Goal: Obtain resource: Download file/media

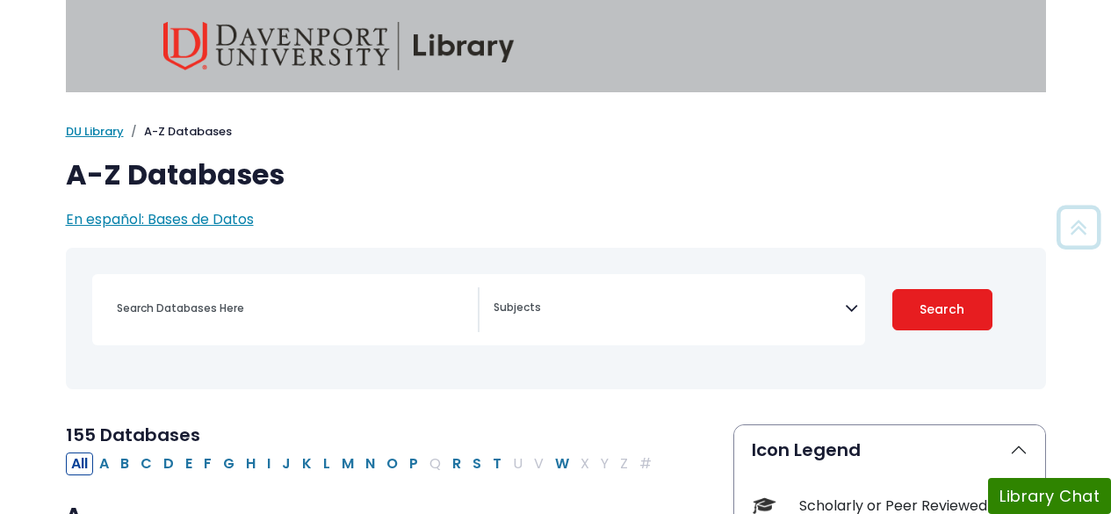
scroll to position [213, 0]
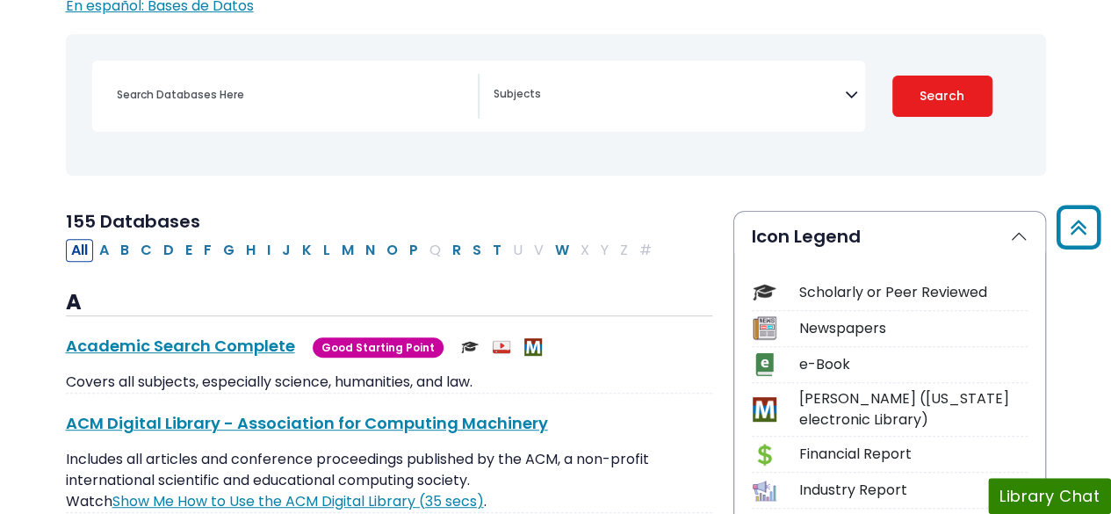
click at [827, 109] on span "Search filters" at bounding box center [668, 96] width 351 height 45
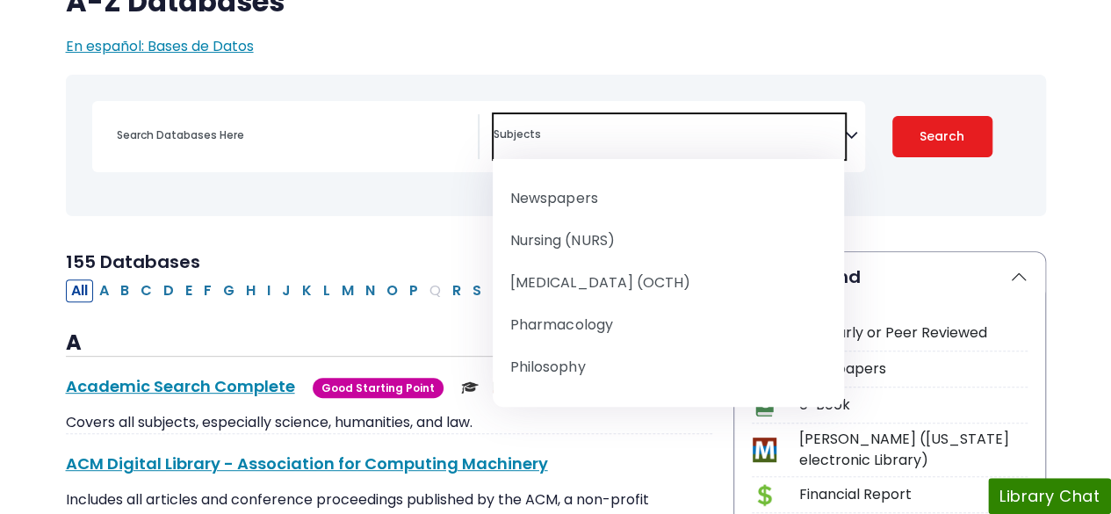
scroll to position [1665, 0]
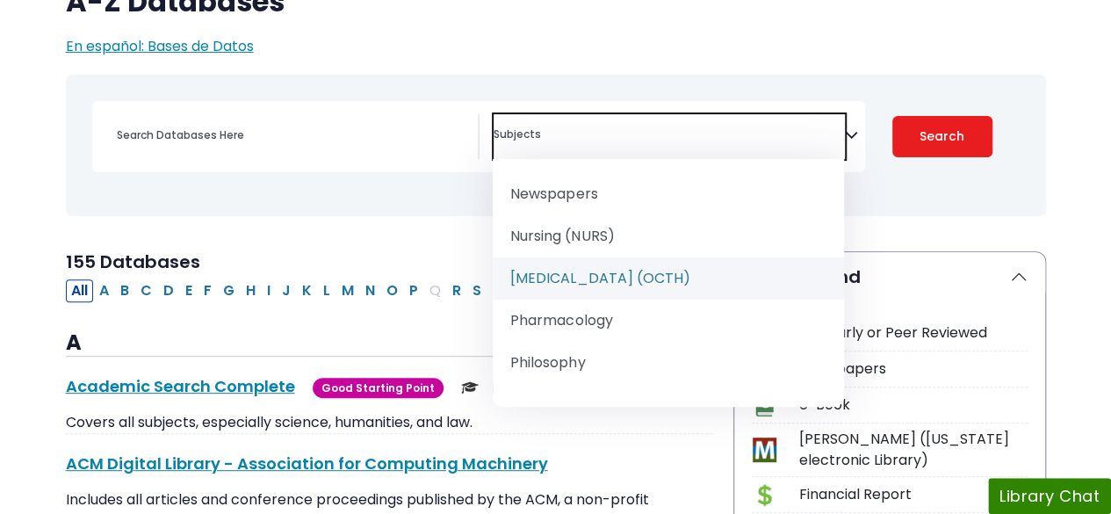
select select "219077"
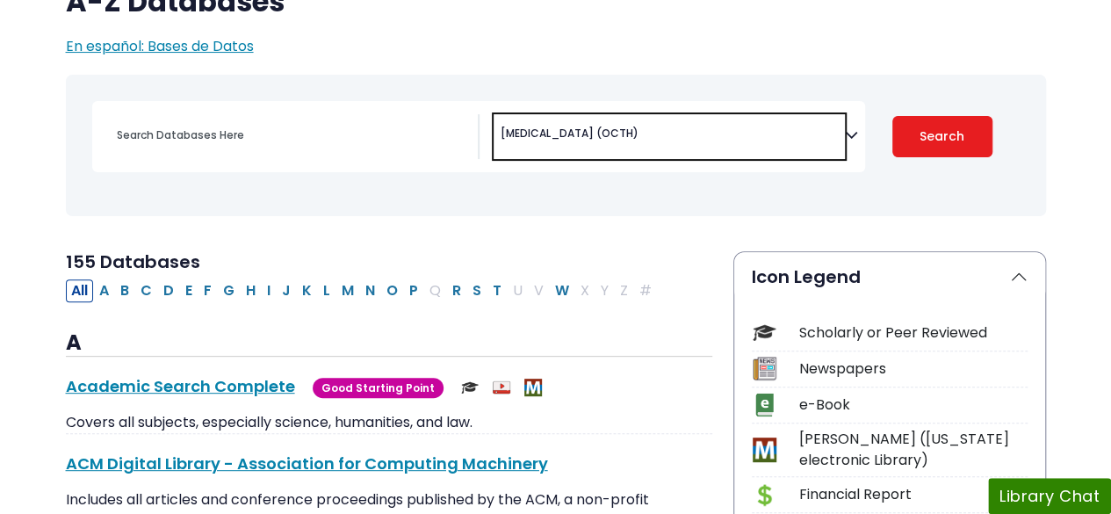
scroll to position [876, 0]
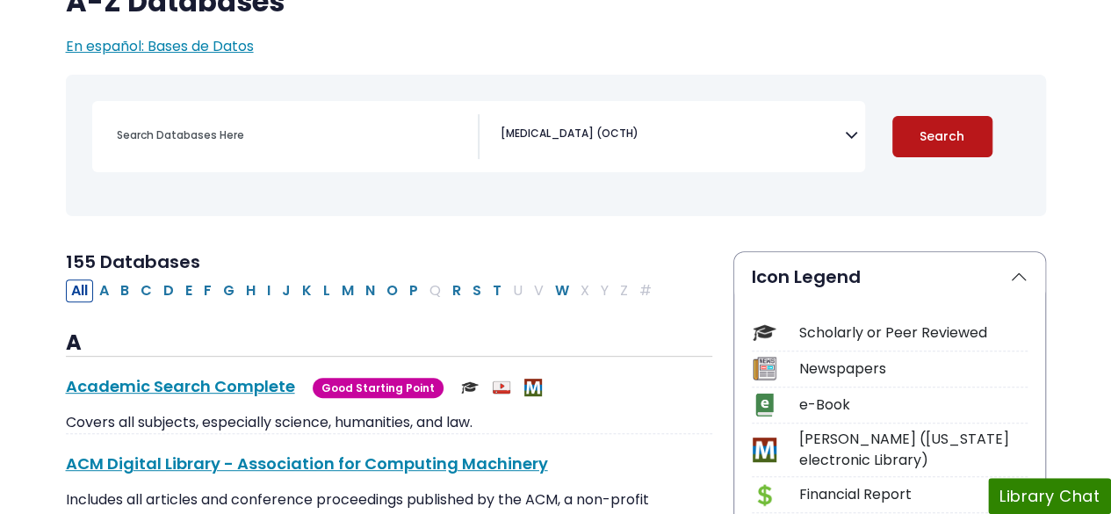
click at [924, 121] on button "Search" at bounding box center [942, 136] width 100 height 41
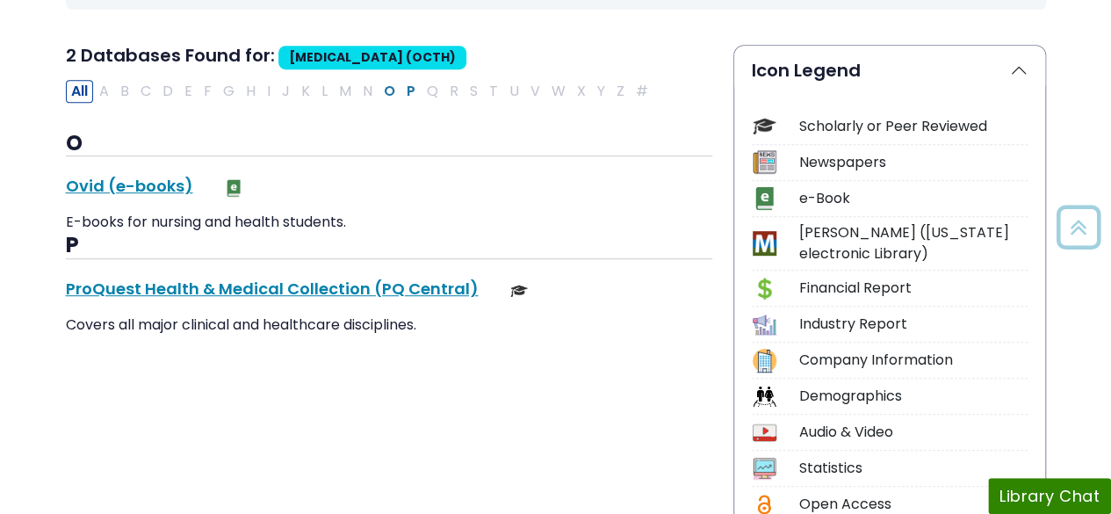
scroll to position [382, 0]
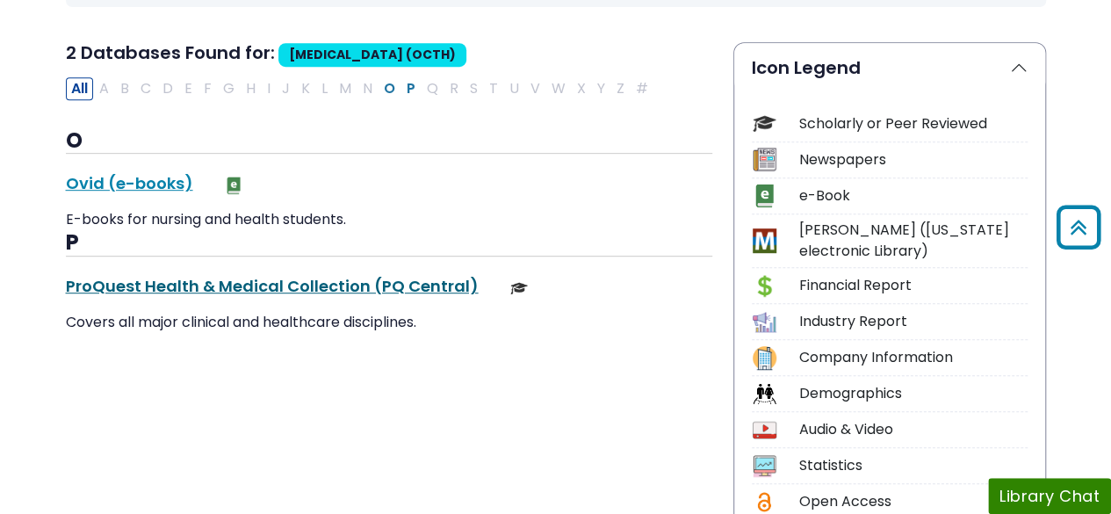
click at [238, 289] on link "ProQuest Health & Medical Collection (PQ Central) This link opens in a new wind…" at bounding box center [272, 286] width 413 height 22
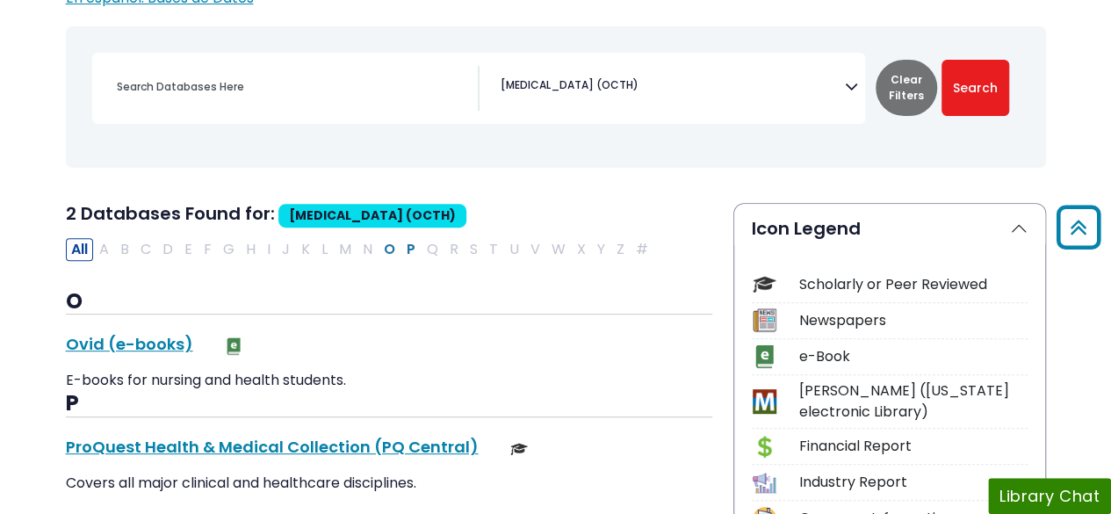
scroll to position [200, 0]
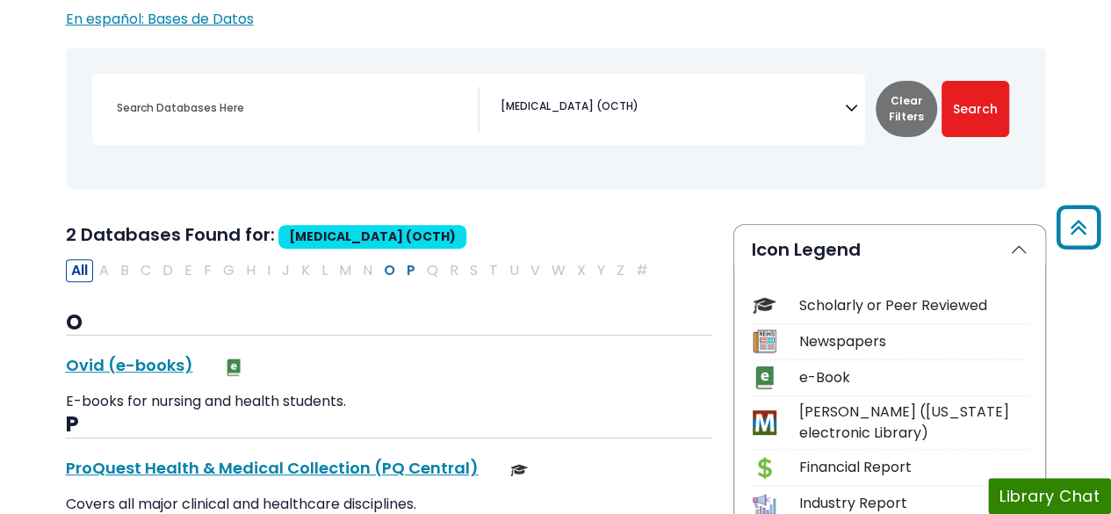
click at [140, 266] on div "All A B C D E F G H I J K L M N O P Q R S T U V W X Y Z #" at bounding box center [360, 269] width 589 height 20
click at [904, 112] on button "Clear Filters" at bounding box center [905, 109] width 61 height 56
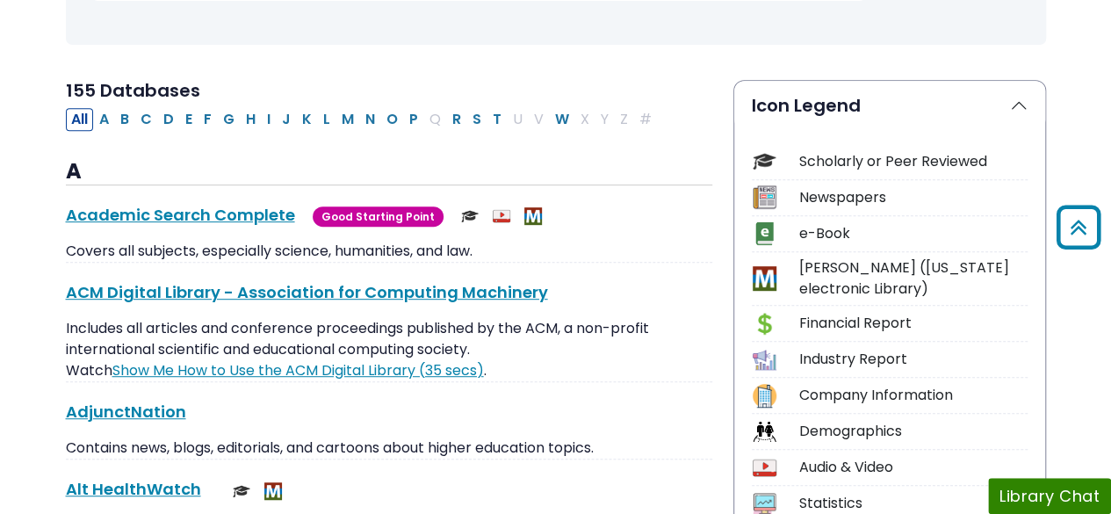
scroll to position [346, 0]
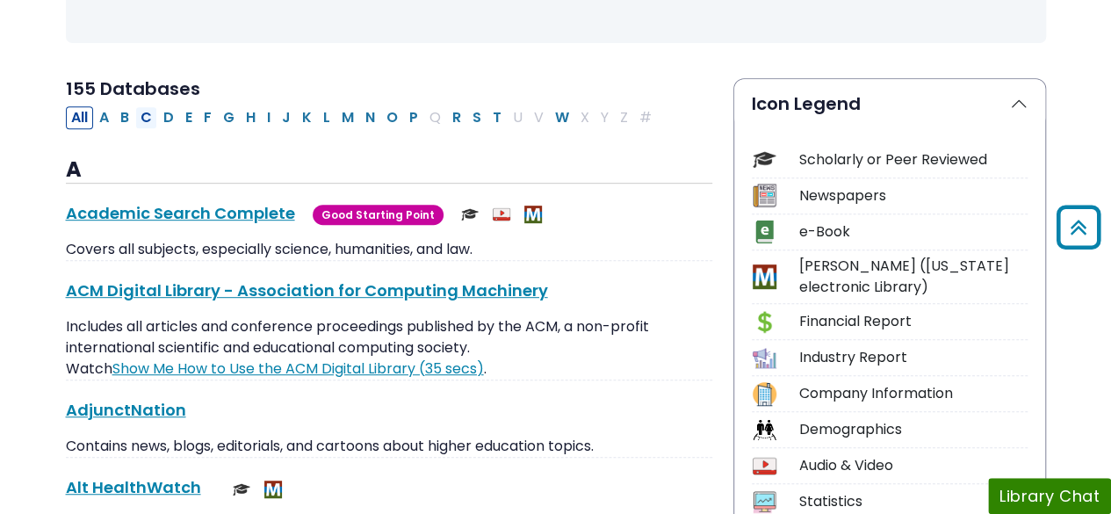
click at [142, 119] on button "C" at bounding box center [146, 117] width 22 height 23
select select "Database Subject Filter"
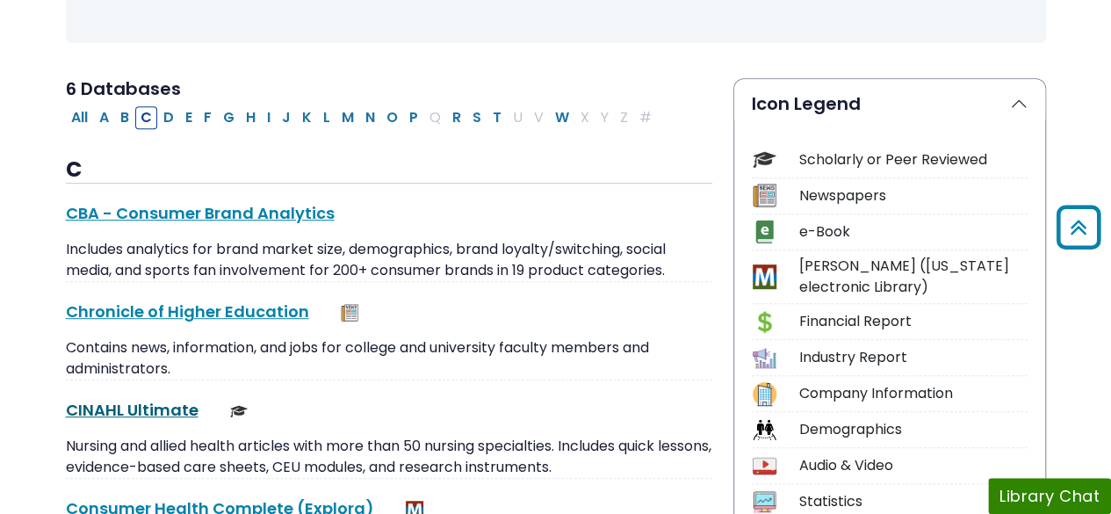
click at [147, 403] on link "CINAHL Ultimate This link opens in a new window" at bounding box center [132, 410] width 133 height 22
click at [133, 401] on link "CINAHL Ultimate This link opens in a new window" at bounding box center [132, 410] width 133 height 22
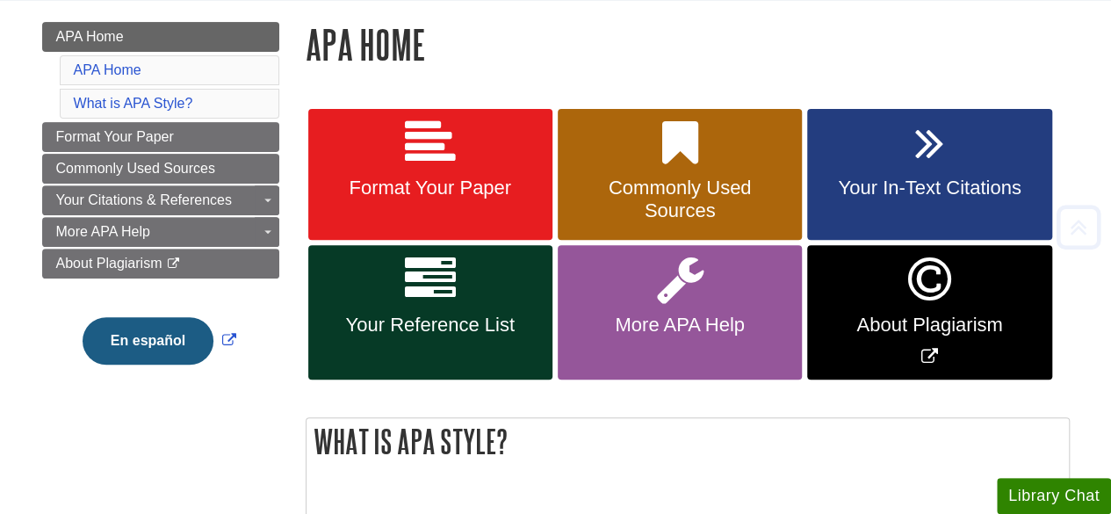
scroll to position [241, 0]
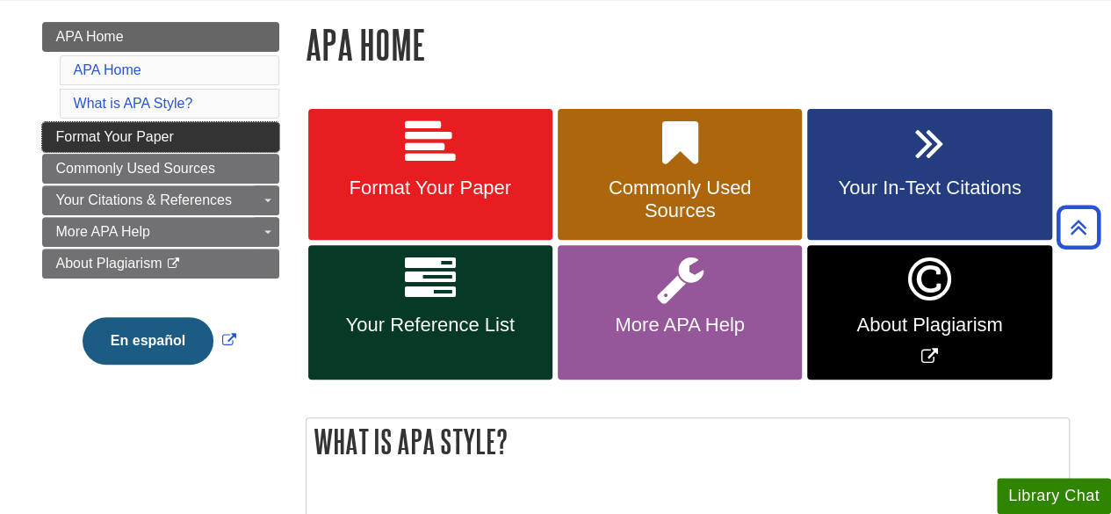
click at [210, 130] on link "Format Your Paper" at bounding box center [160, 137] width 237 height 30
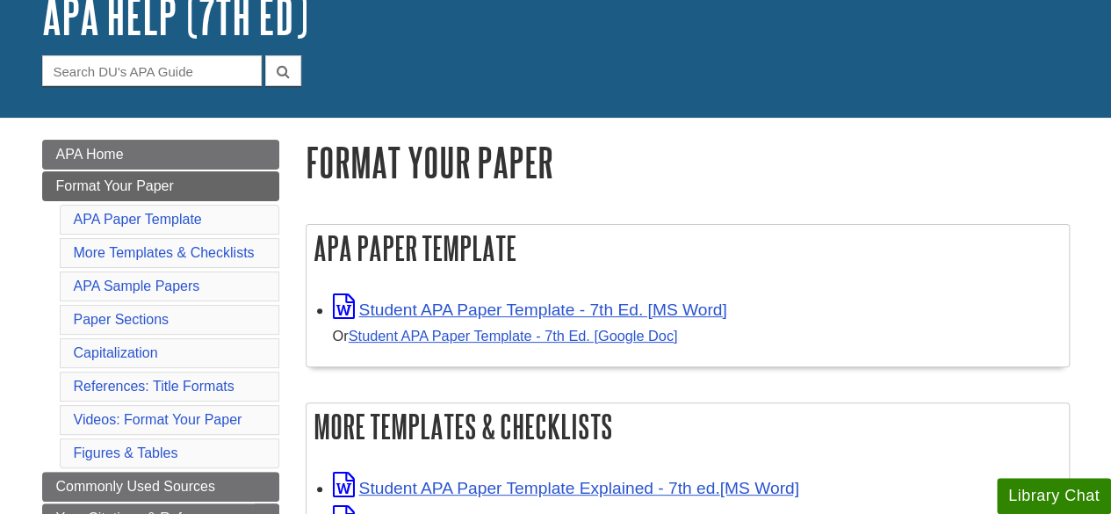
scroll to position [236, 0]
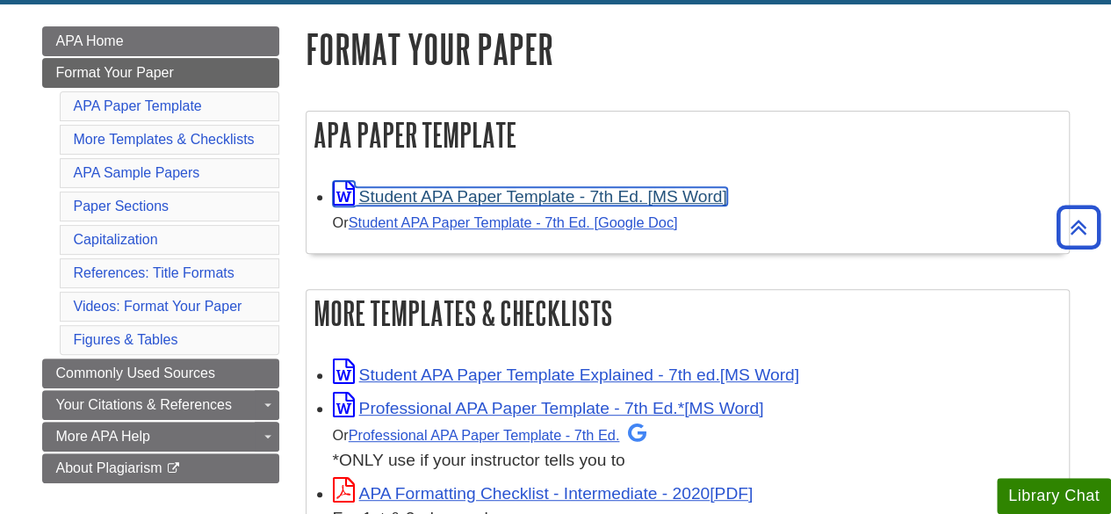
click at [532, 199] on link "Student APA Paper Template - 7th Ed. [MS Word]" at bounding box center [530, 196] width 394 height 18
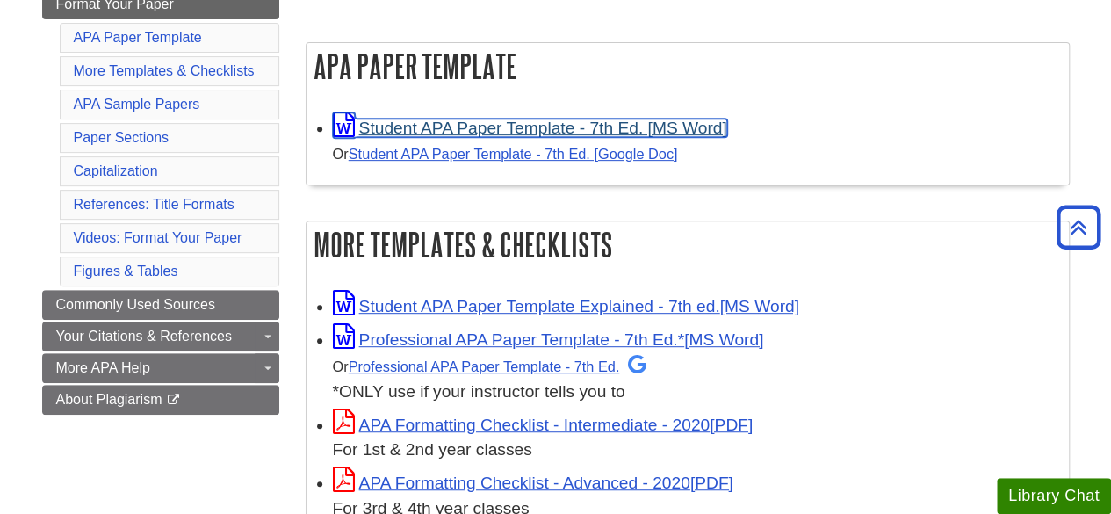
scroll to position [313, 0]
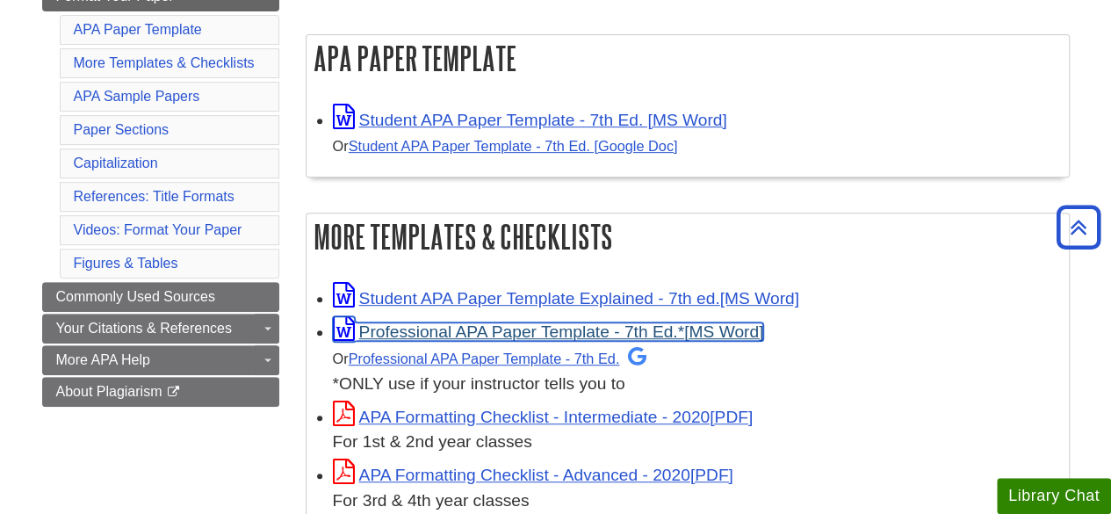
click at [553, 329] on link "Professional APA Paper Template - 7th Ed.*" at bounding box center [548, 331] width 431 height 18
